Goal: Task Accomplishment & Management: Complete application form

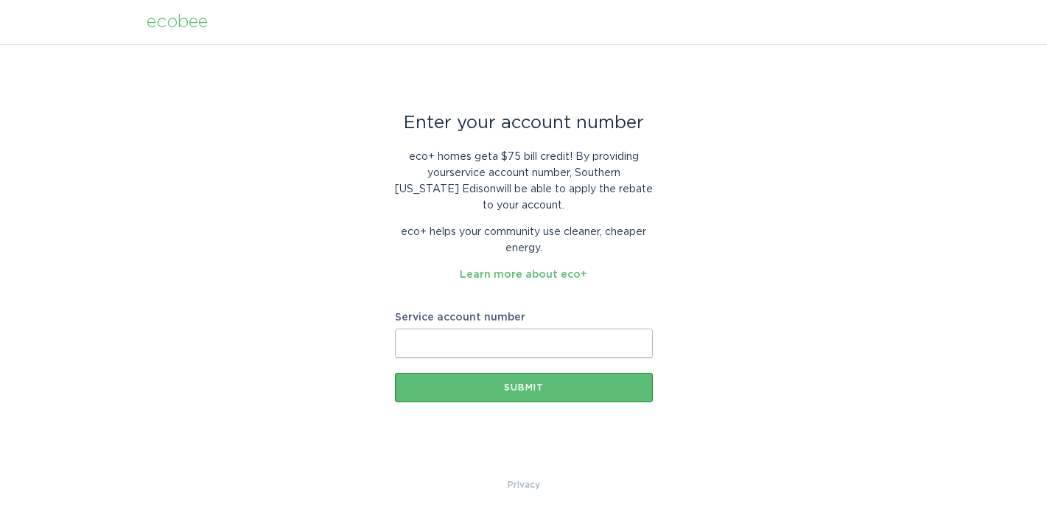
click at [531, 350] on input "Service account number" at bounding box center [524, 343] width 258 height 29
paste input "700993777067"
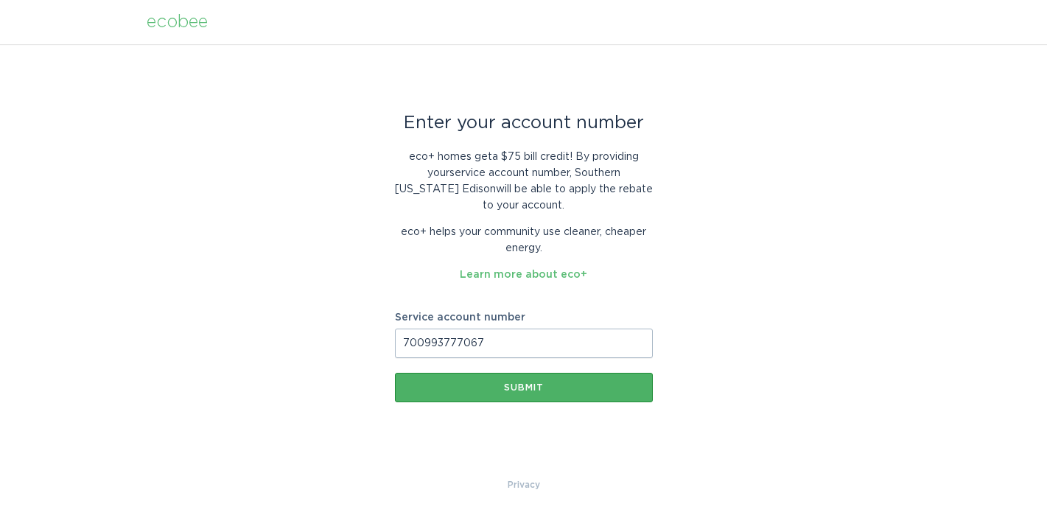
type input "700993777067"
click at [530, 391] on div "Submit" at bounding box center [523, 387] width 243 height 9
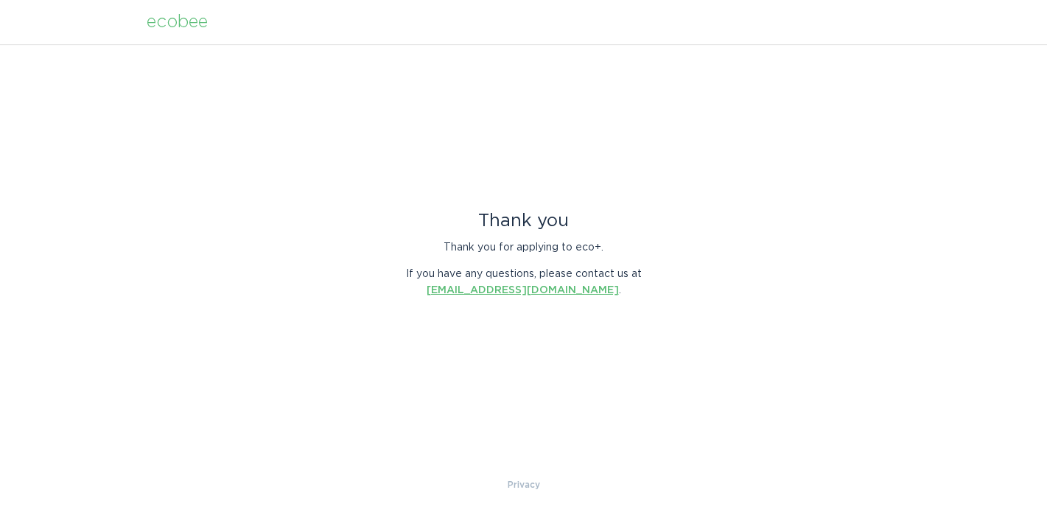
click at [517, 289] on link "energyservices@ecobee.com" at bounding box center [523, 290] width 192 height 10
click at [193, 24] on div "ecobee" at bounding box center [177, 22] width 61 height 16
click at [191, 26] on div "ecobee" at bounding box center [177, 22] width 61 height 16
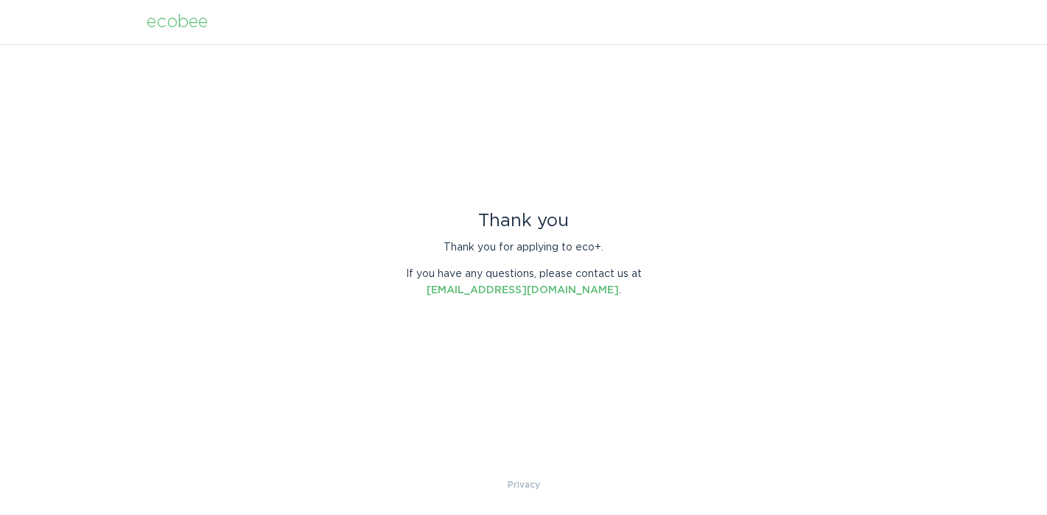
click at [191, 27] on div "ecobee" at bounding box center [177, 22] width 61 height 16
